Goal: Transaction & Acquisition: Subscribe to service/newsletter

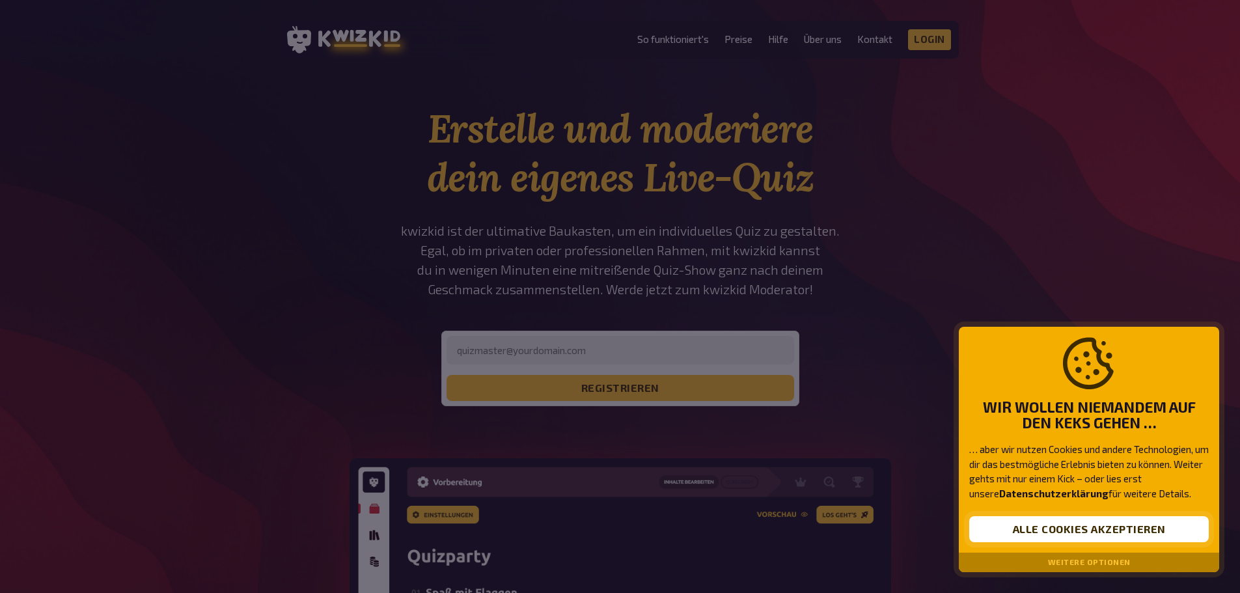
click at [1106, 533] on button "Alle Cookies akzeptieren" at bounding box center [1089, 529] width 240 height 26
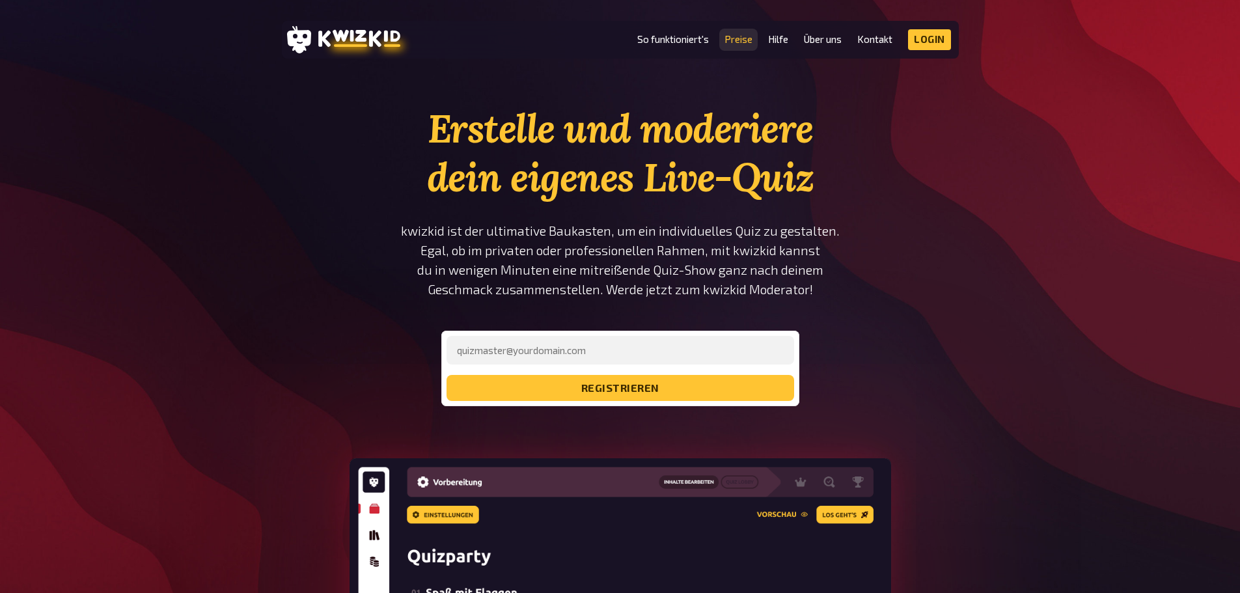
click at [747, 35] on link "Preise" at bounding box center [739, 39] width 28 height 11
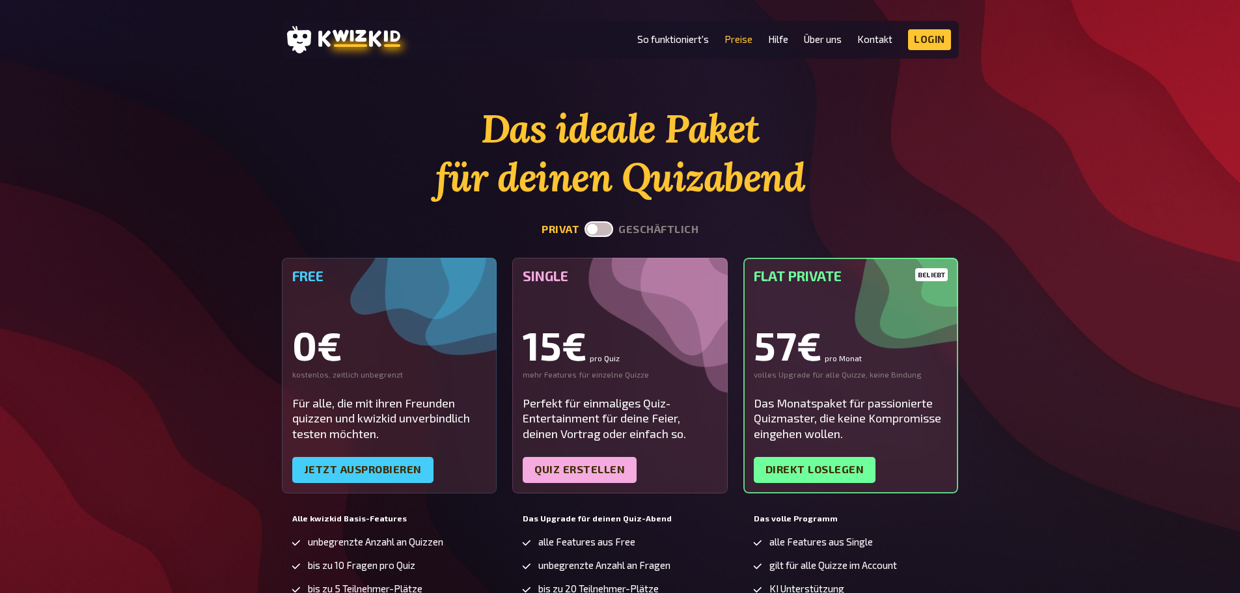
click at [593, 231] on label at bounding box center [599, 229] width 29 height 16
click at [585, 221] on input "checkbox" at bounding box center [584, 221] width 1 height 1
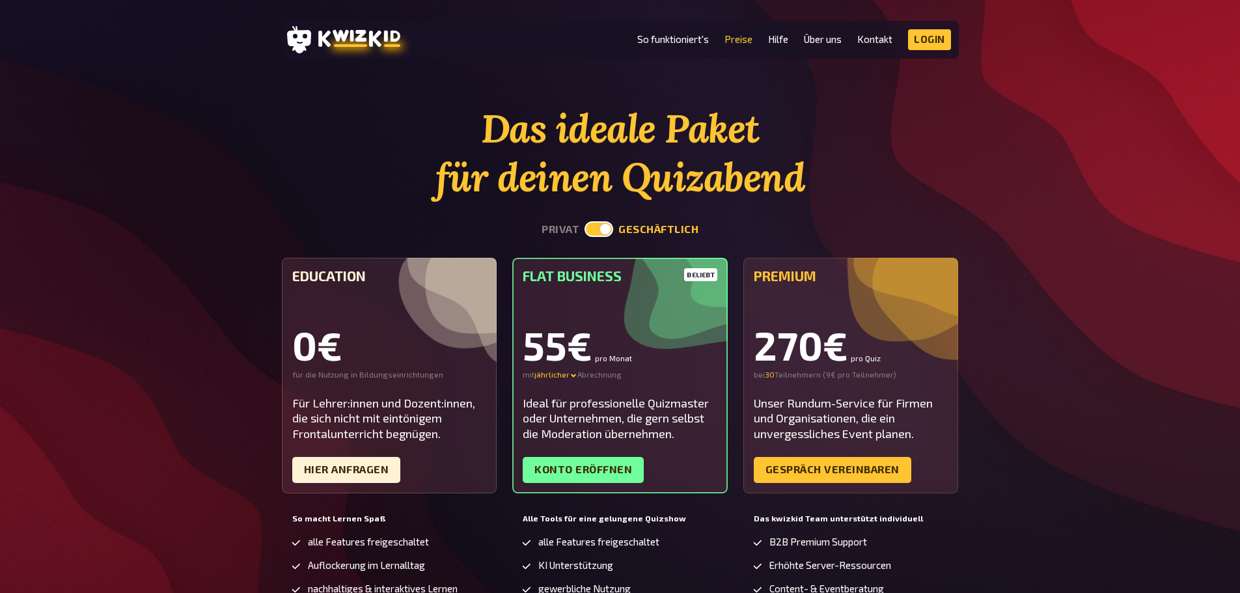
click at [594, 229] on label at bounding box center [599, 229] width 29 height 16
click at [585, 221] on input "checkbox" at bounding box center [584, 221] width 1 height 1
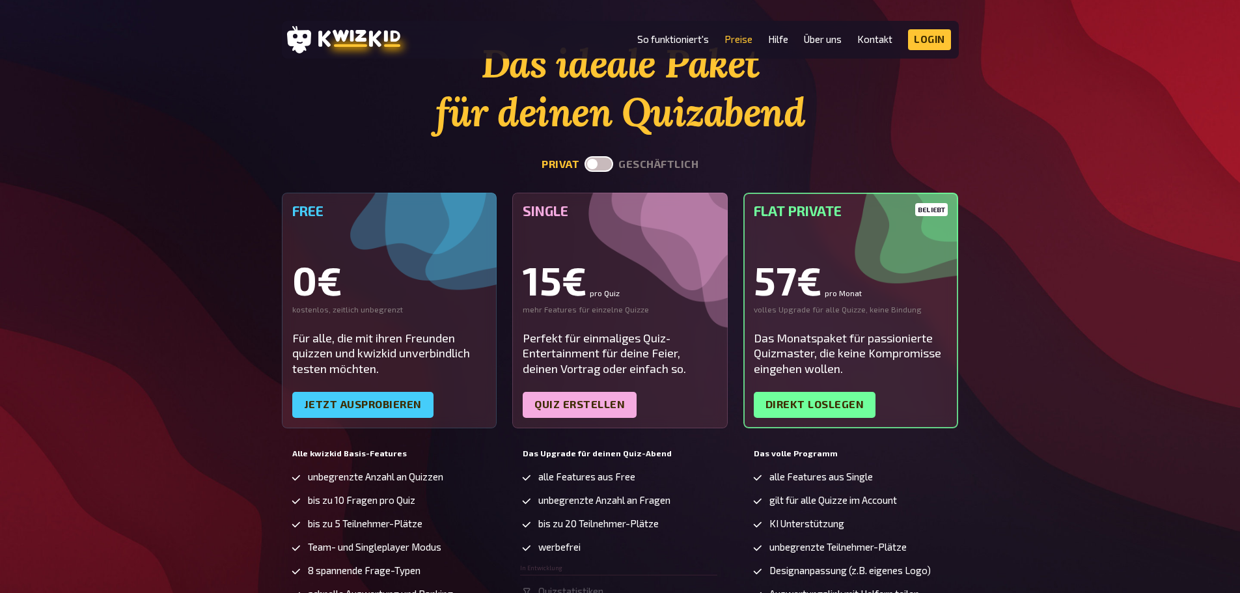
scroll to position [130, 0]
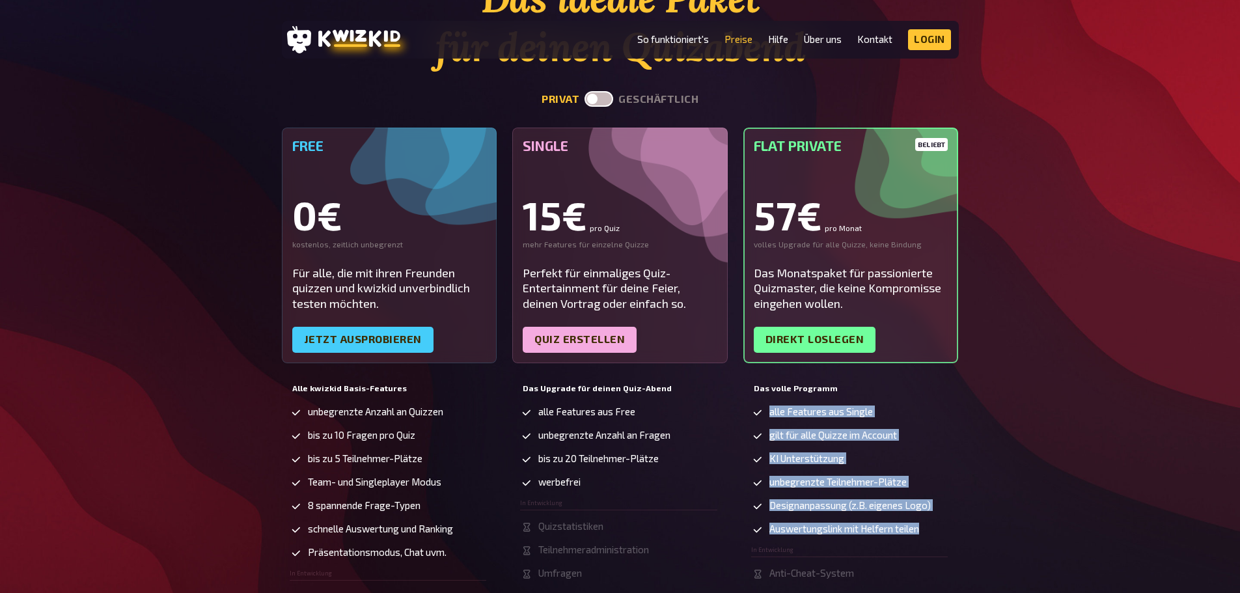
drag, startPoint x: 893, startPoint y: 517, endPoint x: 767, endPoint y: 412, distance: 164.1
click at [767, 412] on ul "alle Features aus Single gilt für alle Quizze im Account KI Unterstützung unbeg…" at bounding box center [849, 504] width 197 height 197
click at [824, 423] on ul "alle Features aus Single gilt für alle Quizze im Account KI Unterstützung unbeg…" at bounding box center [849, 504] width 197 height 197
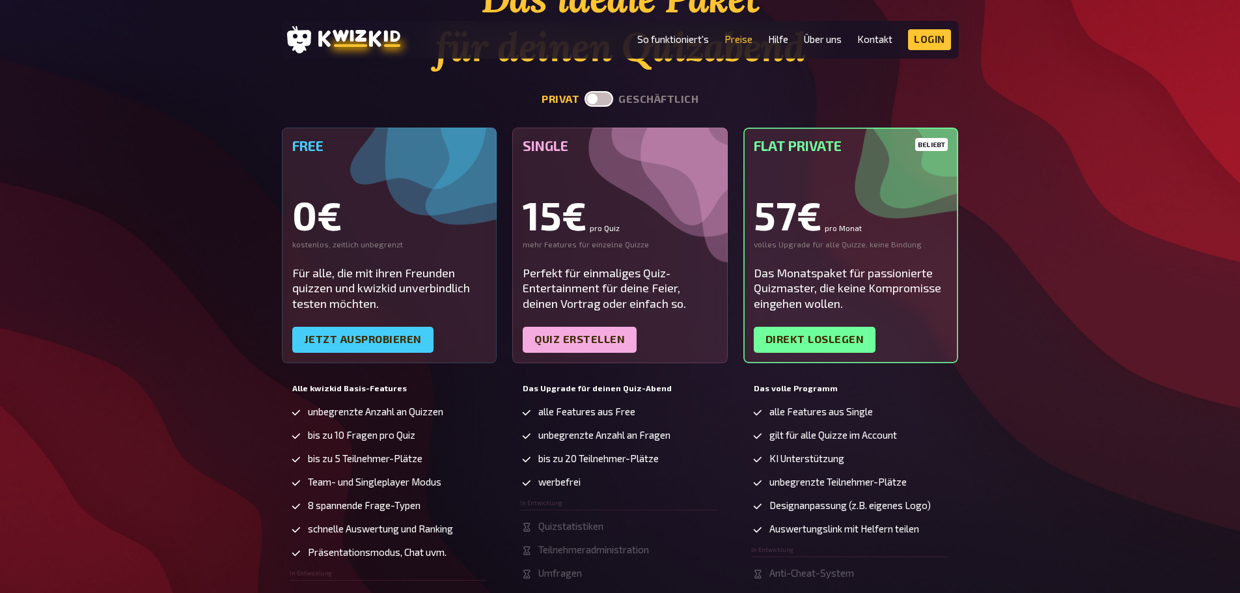
scroll to position [0, 0]
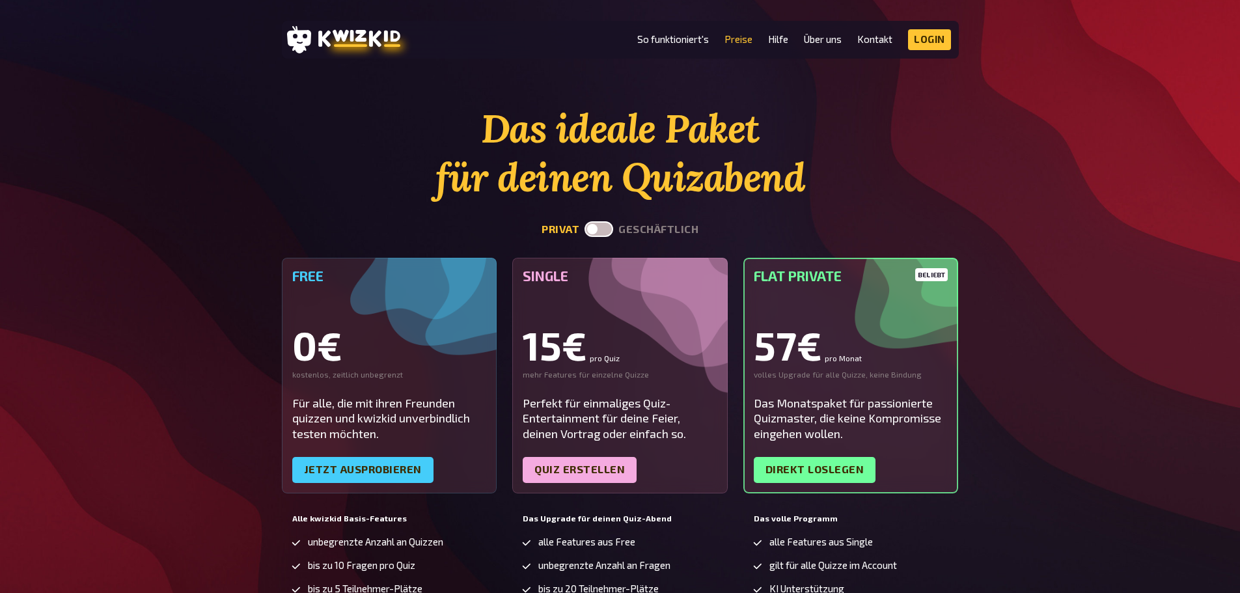
click at [606, 223] on label at bounding box center [599, 229] width 29 height 16
click at [585, 221] on input "checkbox" at bounding box center [584, 221] width 1 height 1
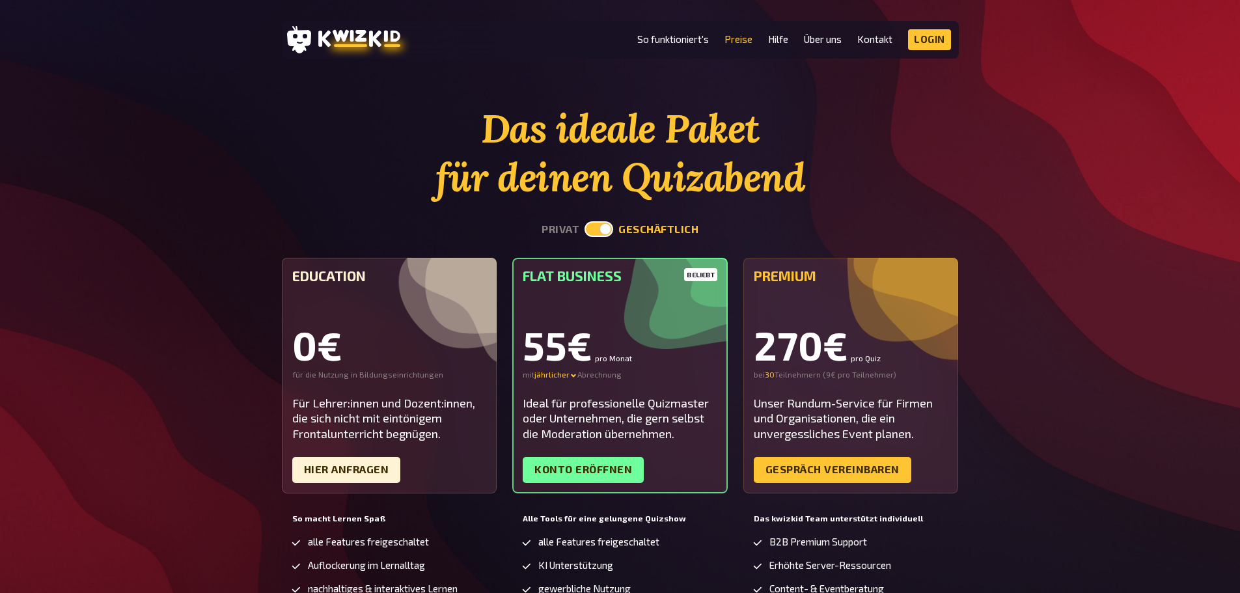
click at [605, 225] on label at bounding box center [599, 229] width 29 height 16
click at [585, 221] on input "checkbox" at bounding box center [584, 221] width 1 height 1
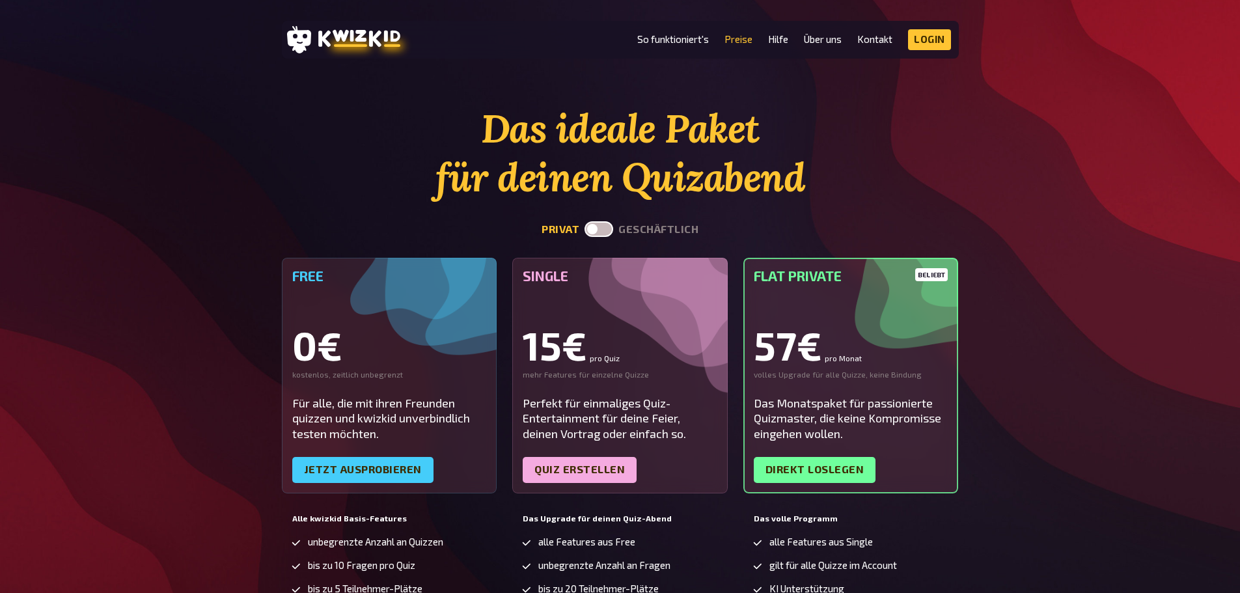
click at [605, 225] on label at bounding box center [599, 229] width 29 height 16
click at [585, 221] on input "checkbox" at bounding box center [584, 221] width 1 height 1
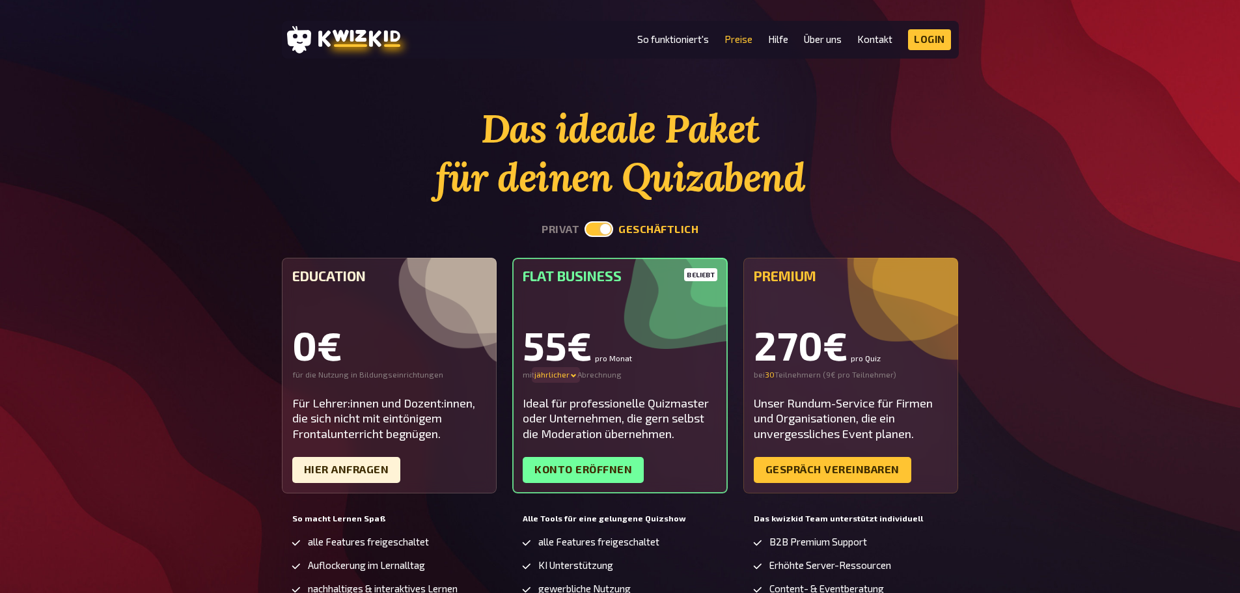
click at [559, 378] on div "jährlicher" at bounding box center [556, 375] width 43 height 10
click at [562, 374] on div "monatlicher" at bounding box center [580, 375] width 91 height 10
click at [597, 226] on label at bounding box center [599, 229] width 29 height 16
click at [585, 221] on input "checkbox" at bounding box center [584, 221] width 1 height 1
checkbox input "false"
